Goal: Navigation & Orientation: Find specific page/section

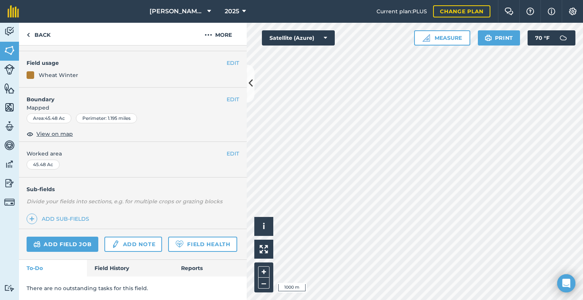
scroll to position [77, 0]
click at [119, 265] on link "Field History" at bounding box center [130, 268] width 86 height 17
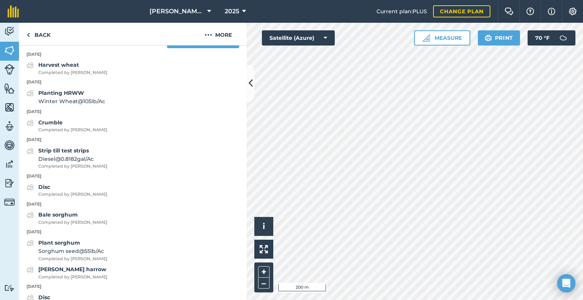
scroll to position [267, 0]
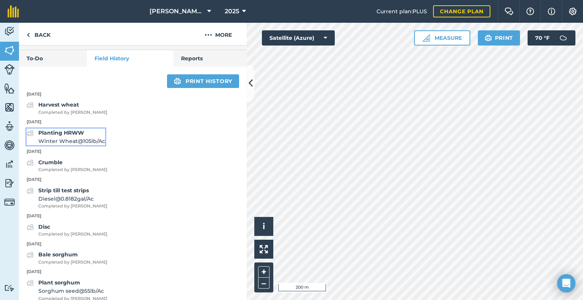
click at [78, 136] on strong "Planting HRWW" at bounding box center [61, 132] width 46 height 7
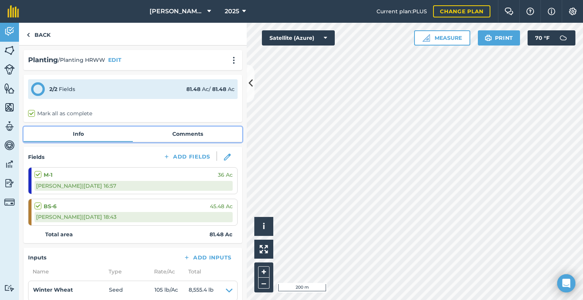
click at [174, 133] on link "Comments" at bounding box center [187, 134] width 109 height 14
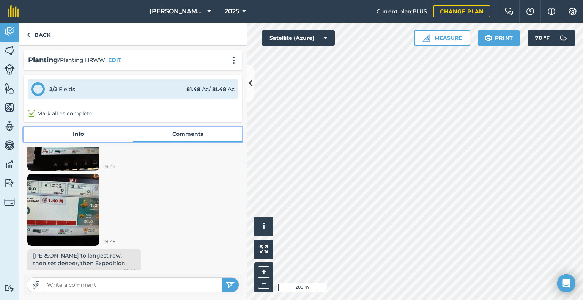
scroll to position [73, 0]
